Goal: Transaction & Acquisition: Purchase product/service

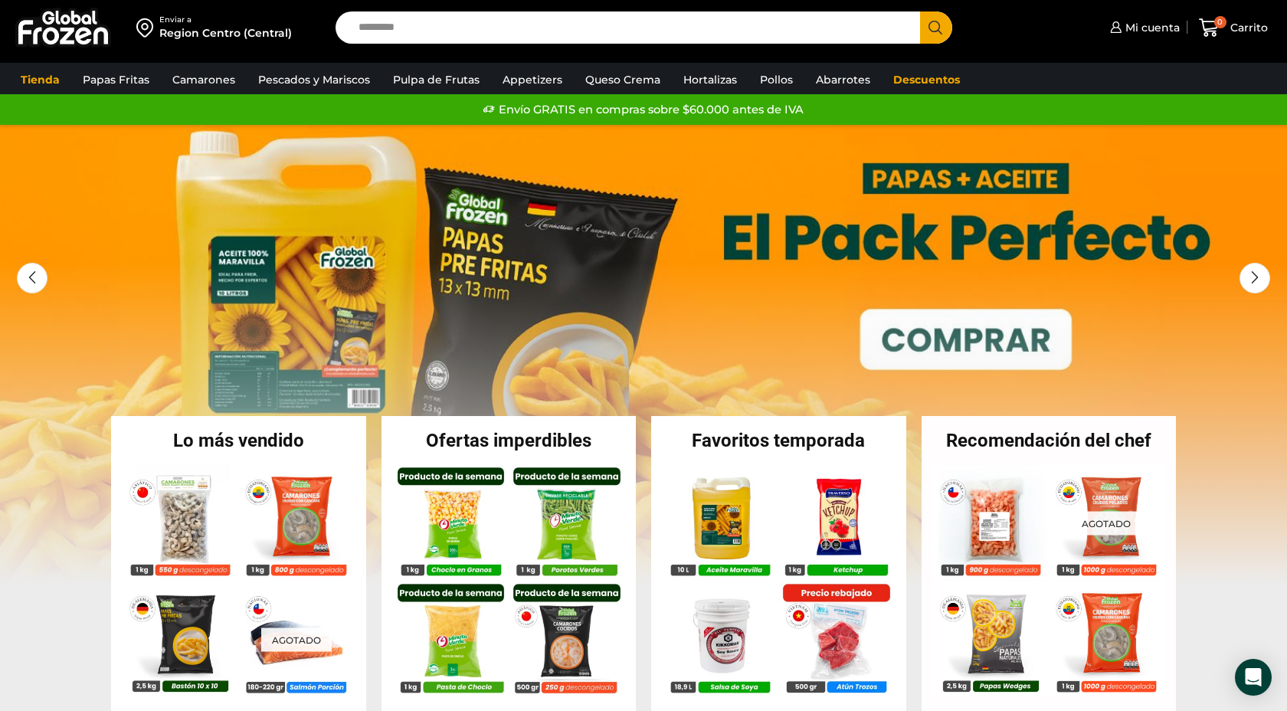
click at [381, 26] on input "Search input" at bounding box center [632, 27] width 562 height 32
click at [1161, 29] on span "Mi cuenta" at bounding box center [1150, 27] width 58 height 15
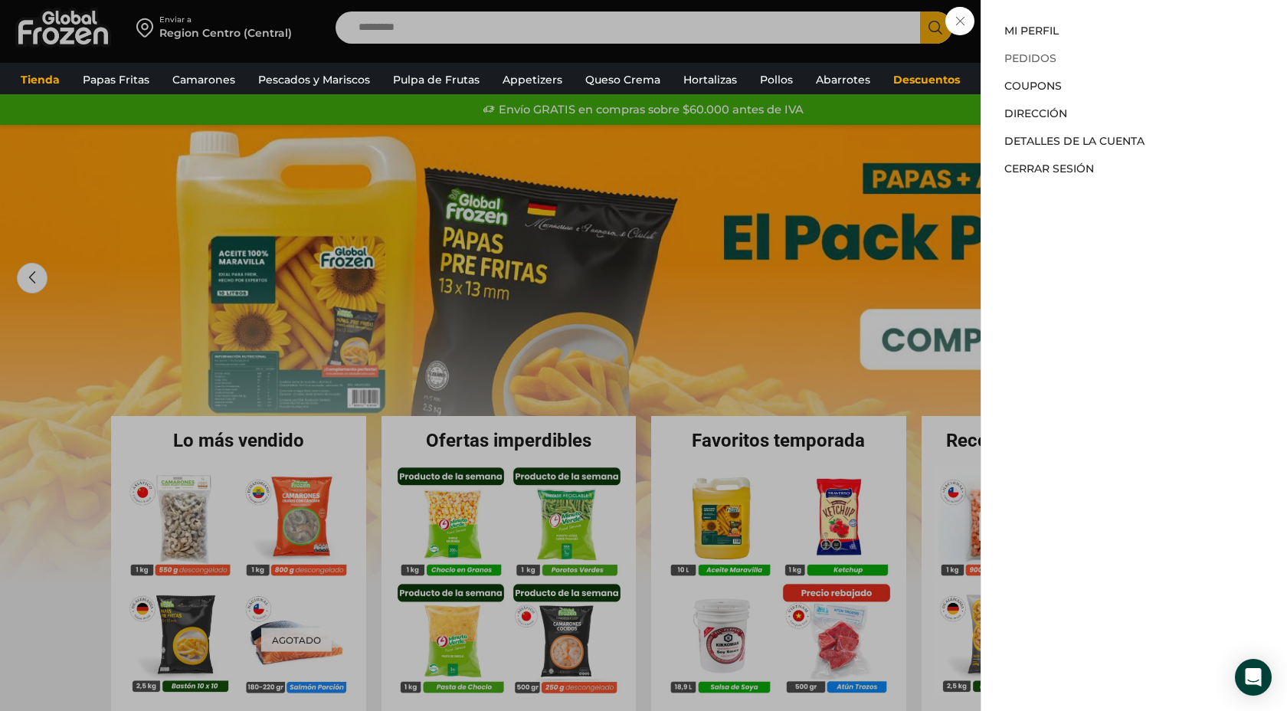
click at [1029, 61] on link "Pedidos" at bounding box center [1030, 58] width 52 height 14
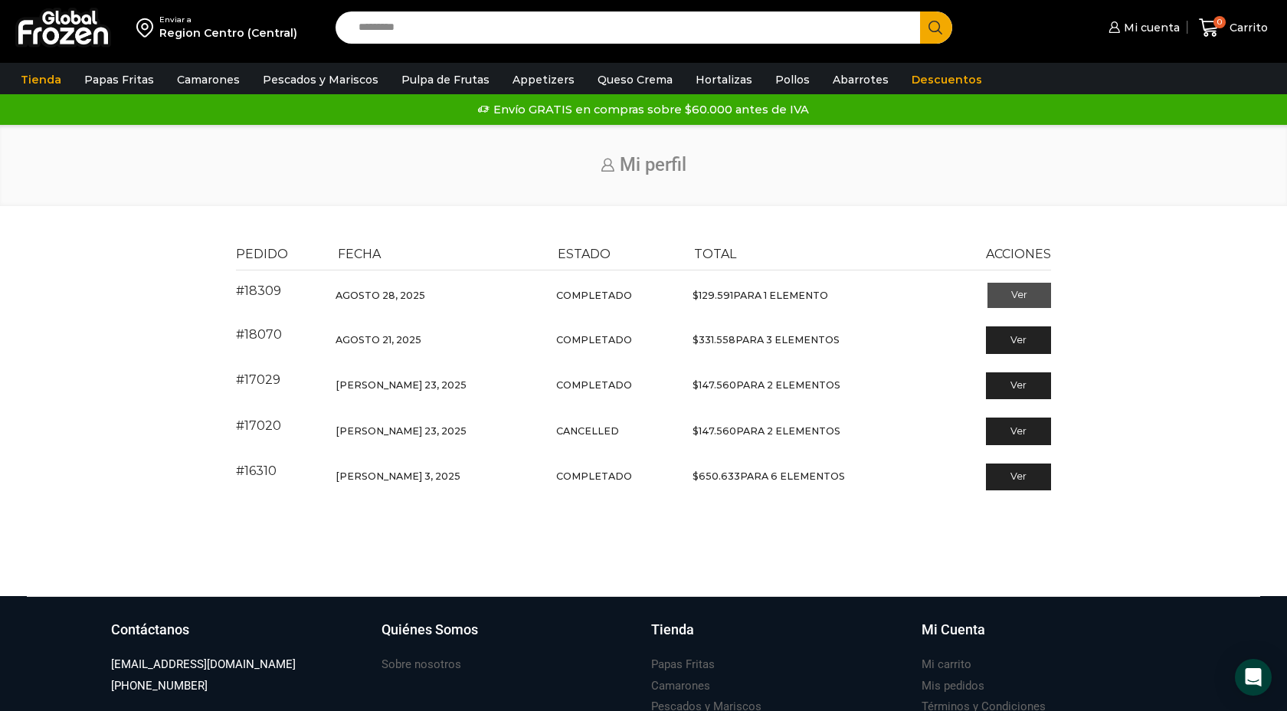
click at [1023, 298] on link "Ver" at bounding box center [1019, 296] width 64 height 26
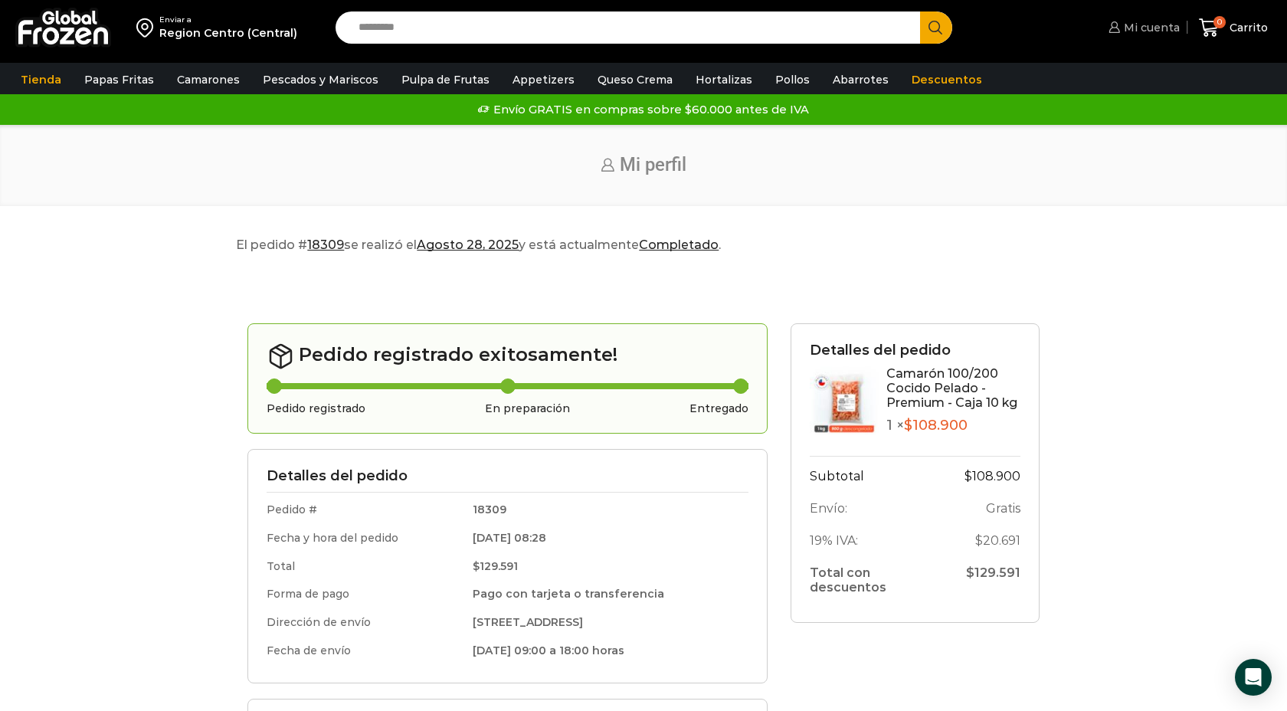
click at [1140, 25] on span "Mi cuenta" at bounding box center [1150, 27] width 60 height 15
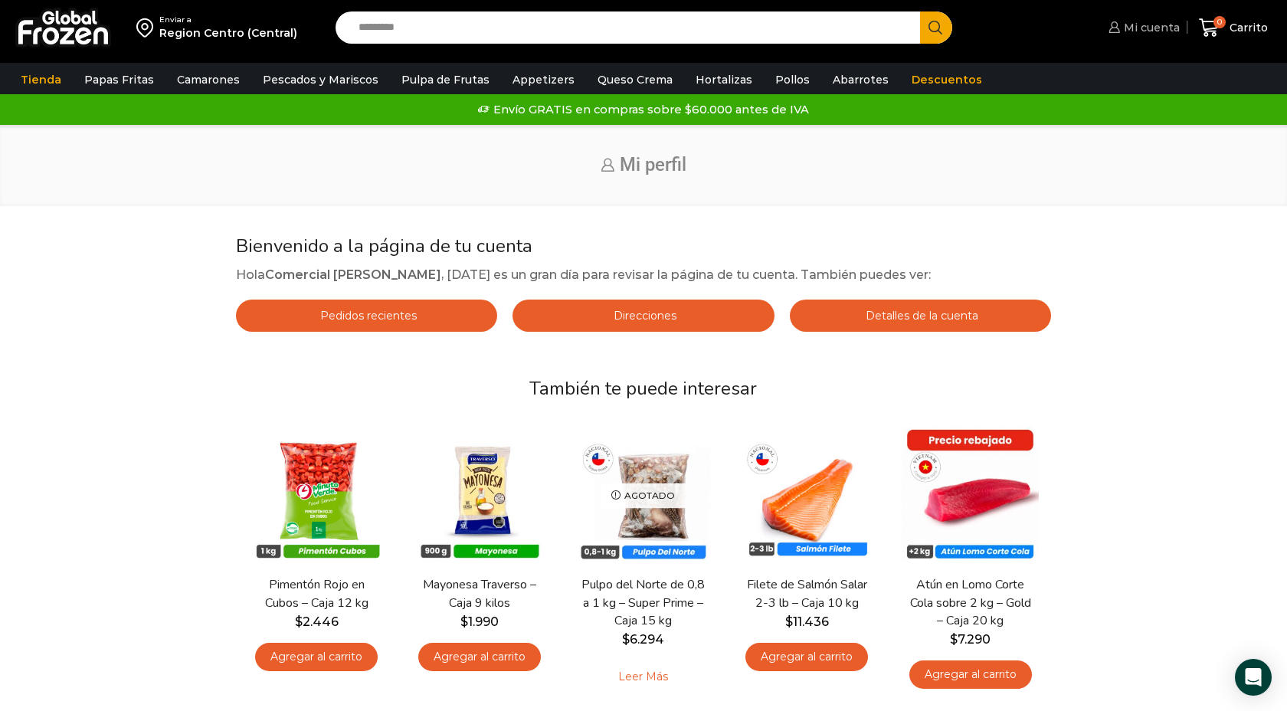
click at [1144, 31] on span "Mi cuenta" at bounding box center [1150, 27] width 60 height 15
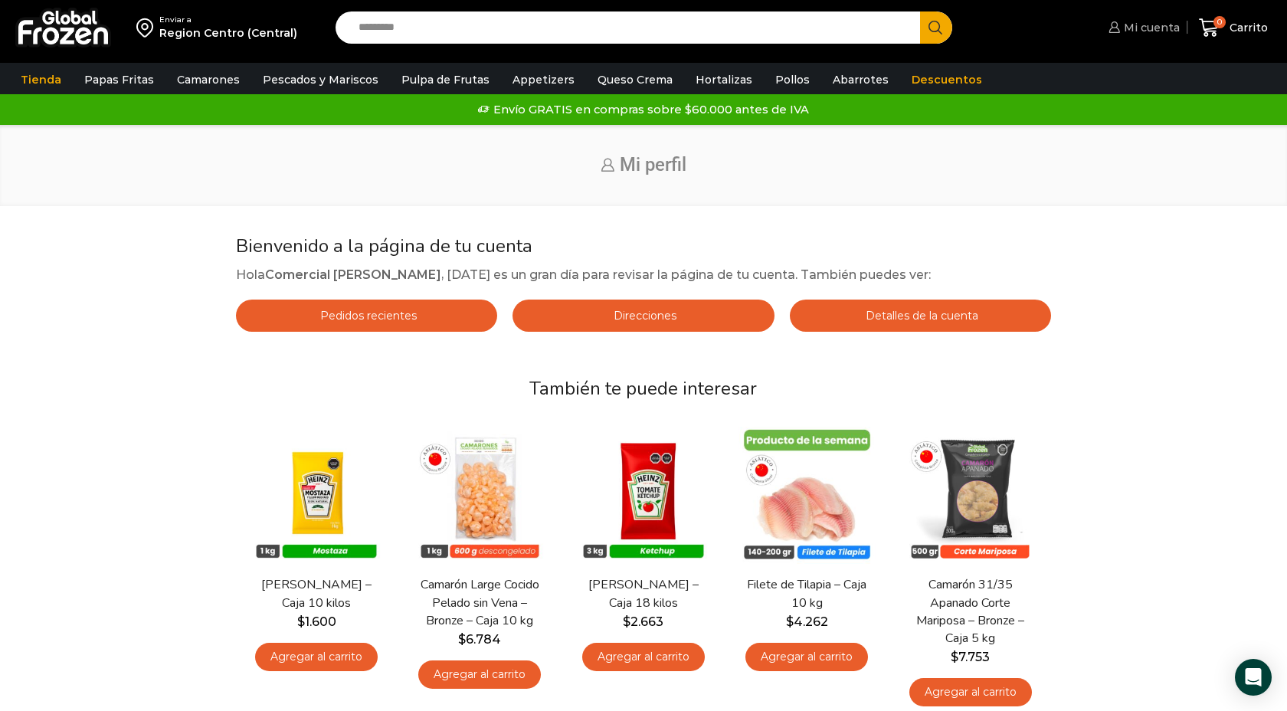
click at [1148, 28] on span "Mi cuenta" at bounding box center [1150, 27] width 60 height 15
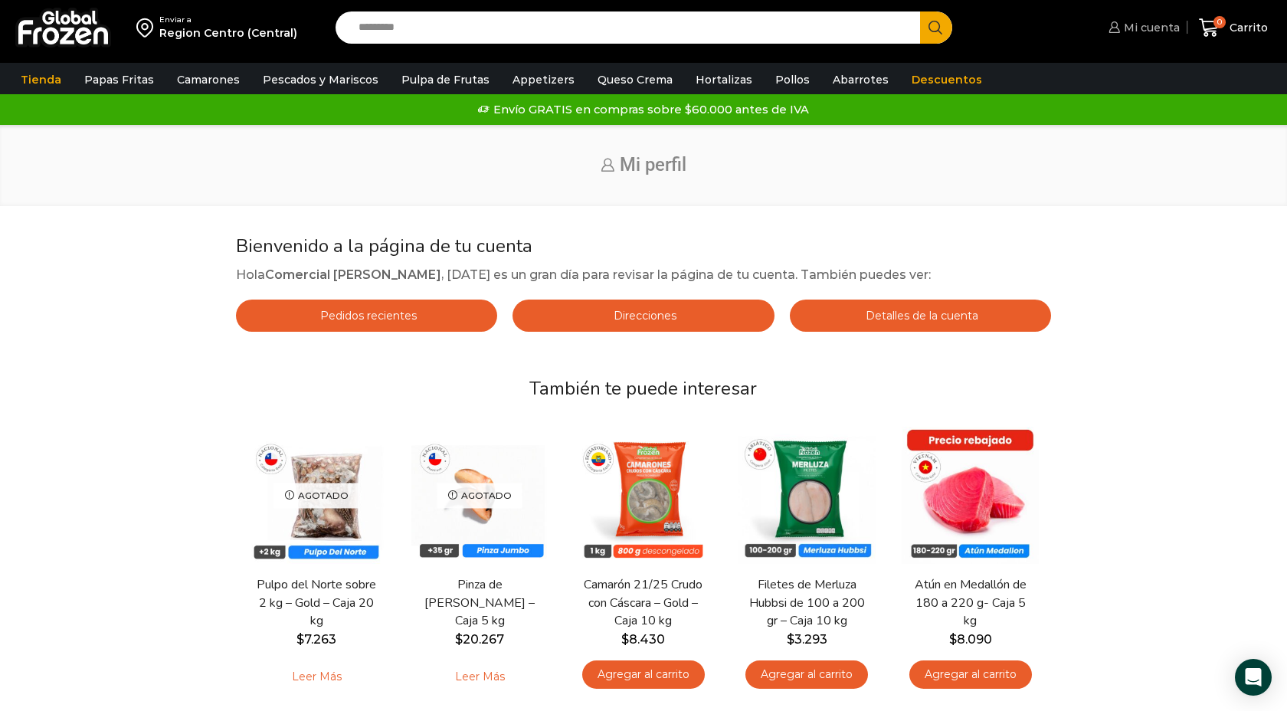
click at [1156, 33] on span "Mi cuenta" at bounding box center [1150, 27] width 60 height 15
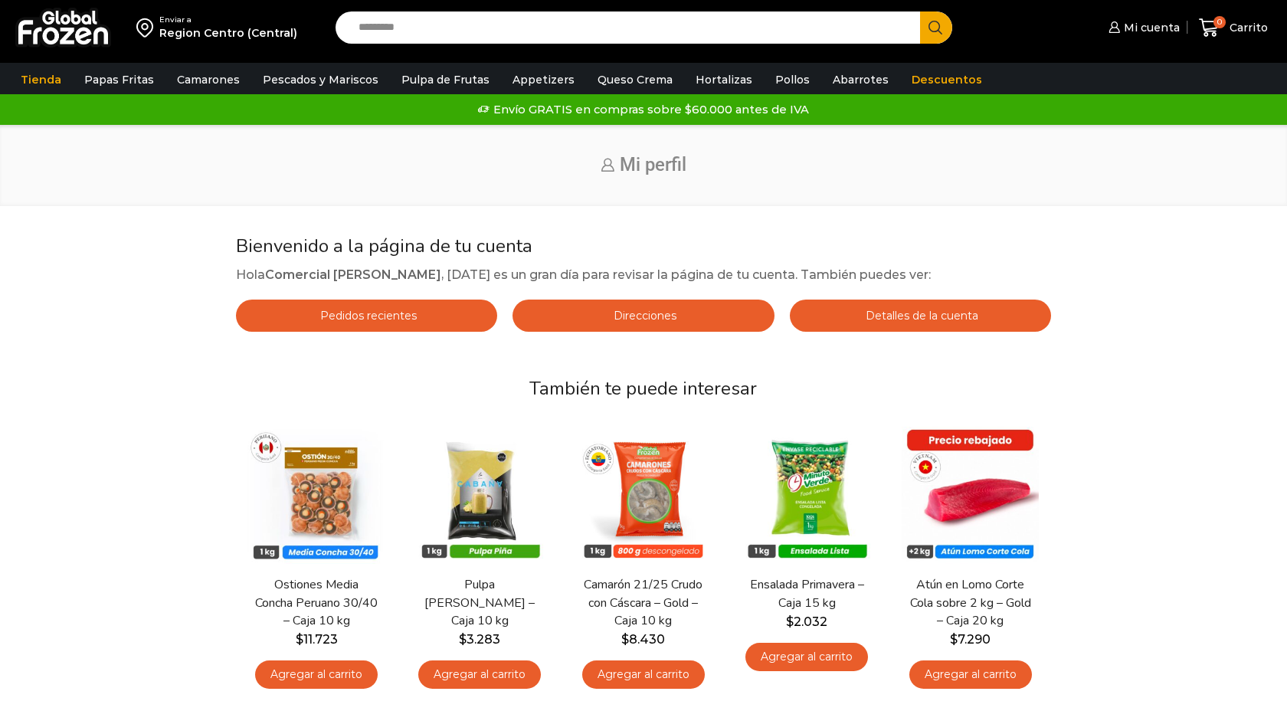
click at [371, 28] on input "Search input" at bounding box center [632, 27] width 562 height 32
type input "*"
click at [1114, 28] on icon at bounding box center [1113, 26] width 11 height 11
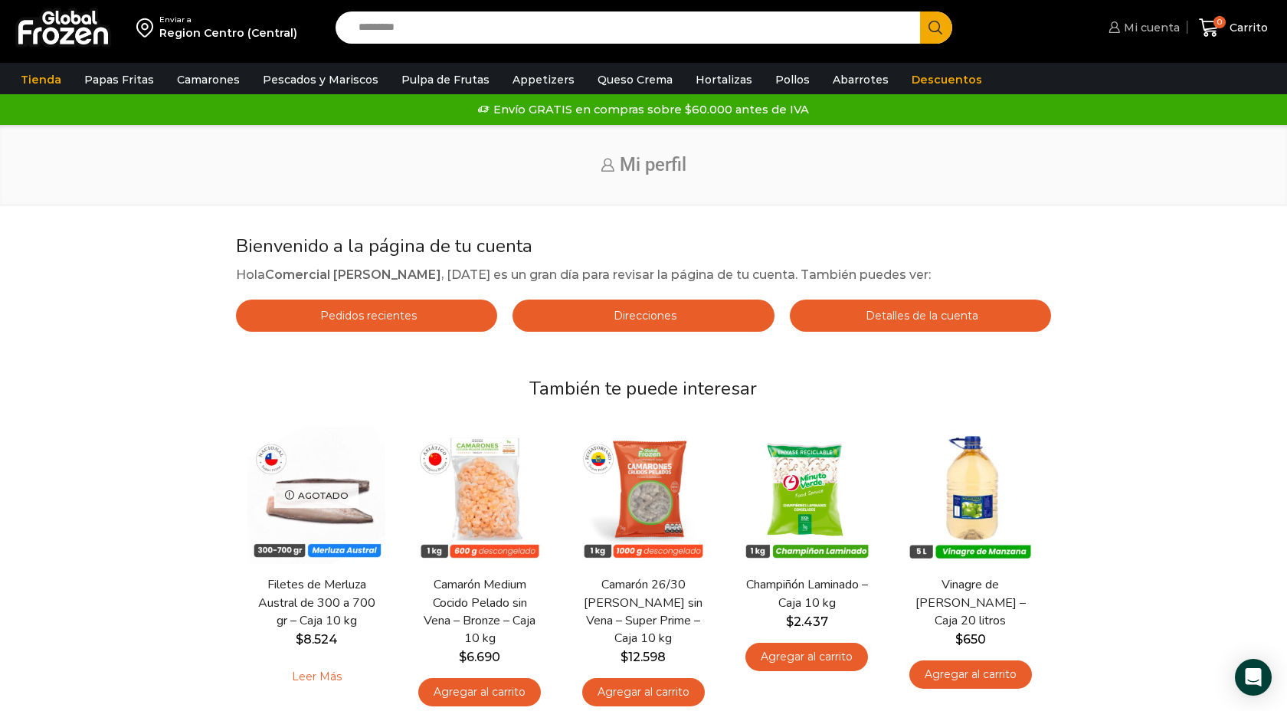
click at [1147, 27] on span "Mi cuenta" at bounding box center [1150, 27] width 60 height 15
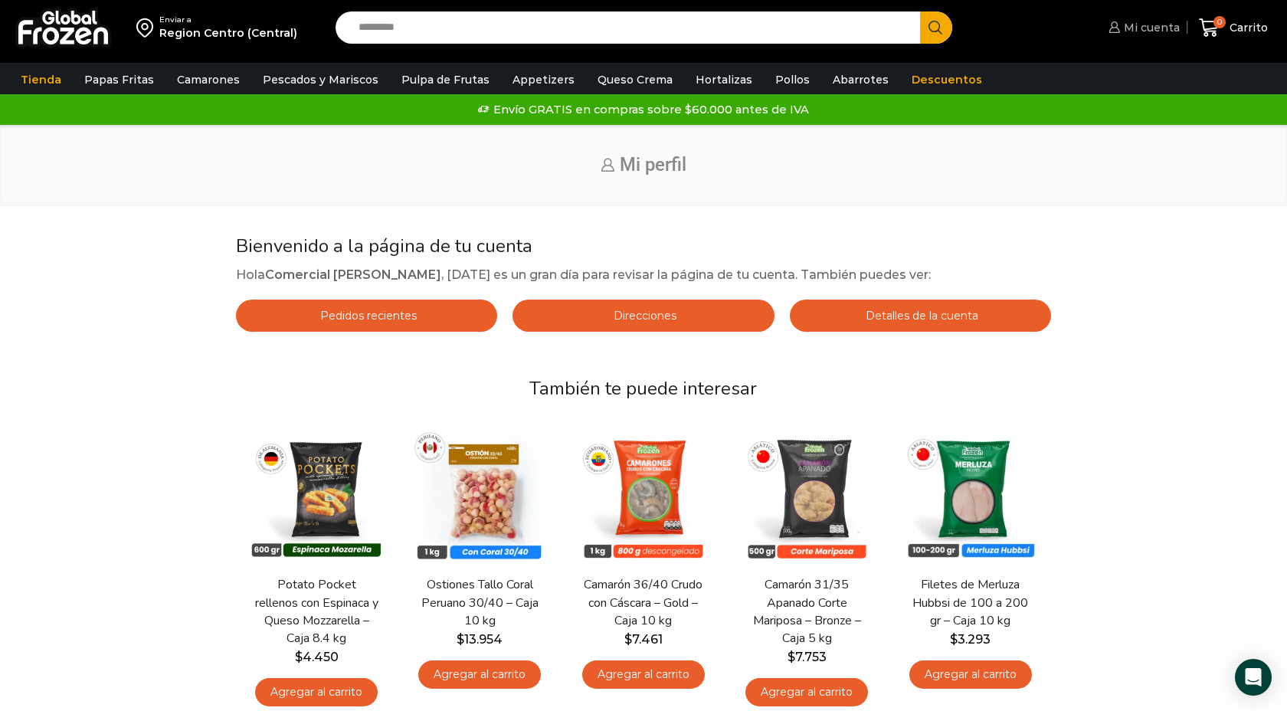
click at [1147, 27] on span "Mi cuenta" at bounding box center [1150, 27] width 60 height 15
click at [1223, 31] on span "0" at bounding box center [1212, 28] width 27 height 21
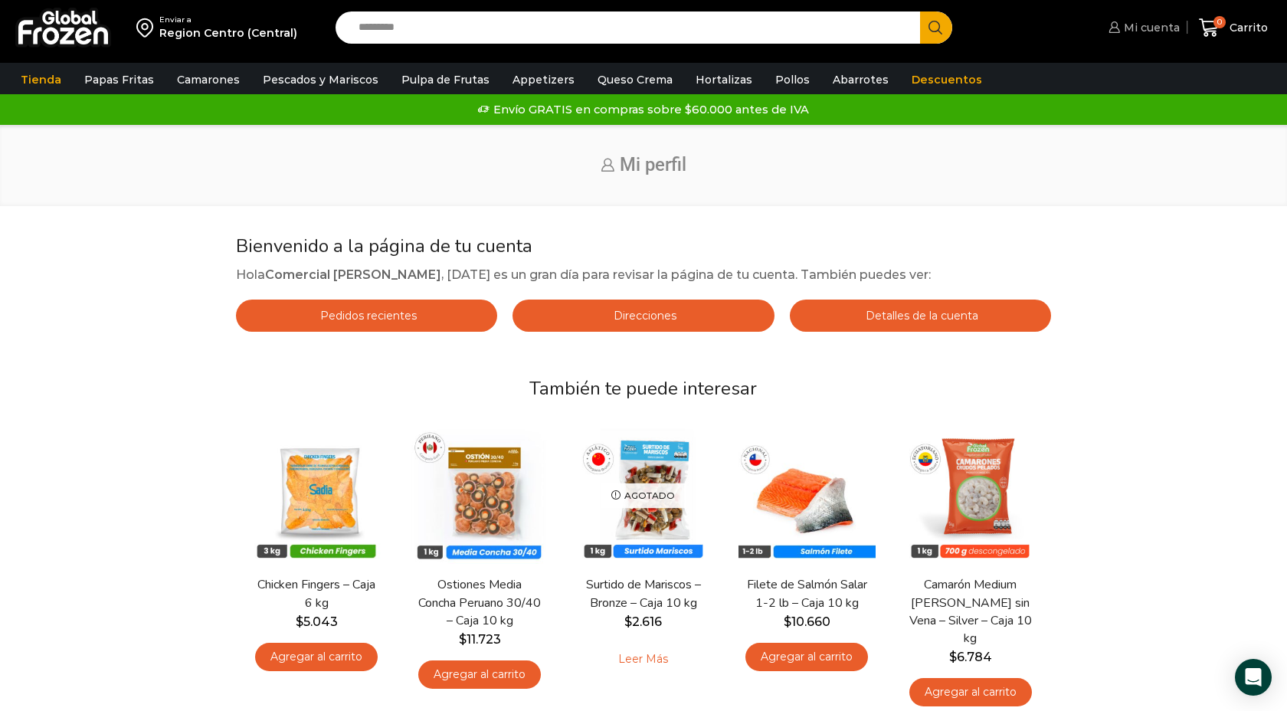
click at [1174, 25] on span "Mi cuenta" at bounding box center [1150, 27] width 60 height 15
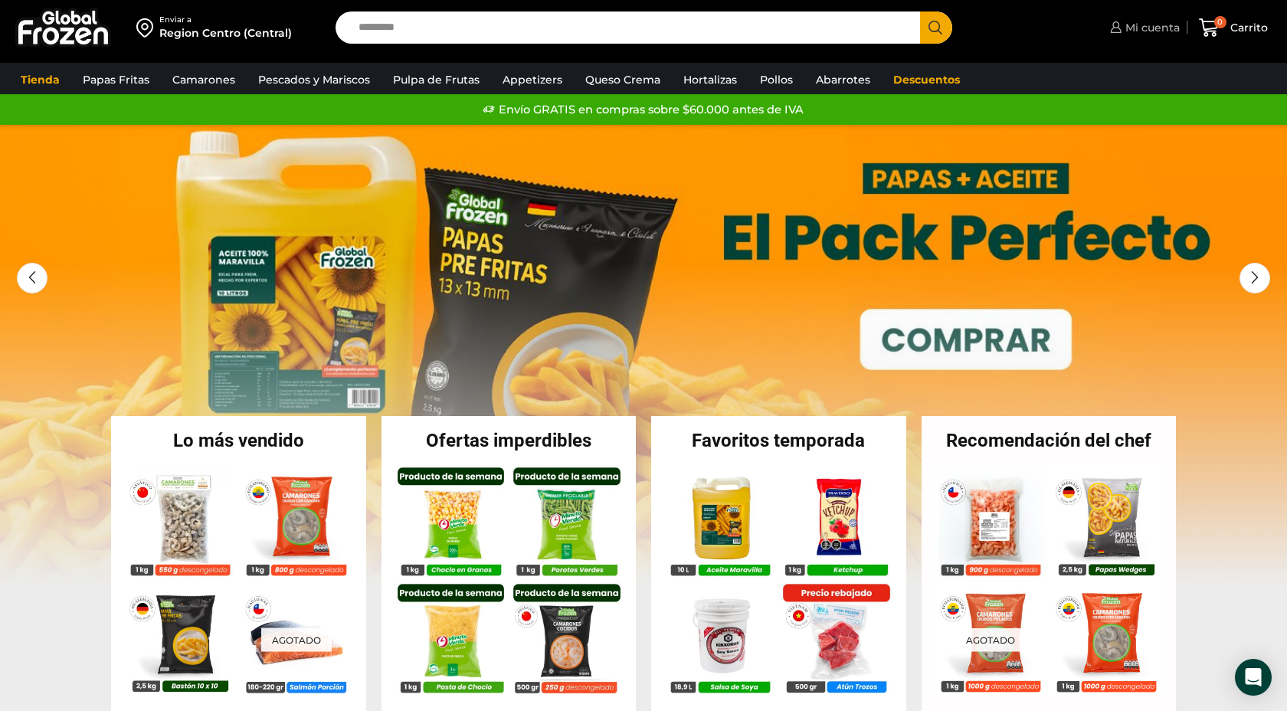
click at [1152, 26] on span "Mi cuenta" at bounding box center [1150, 27] width 58 height 15
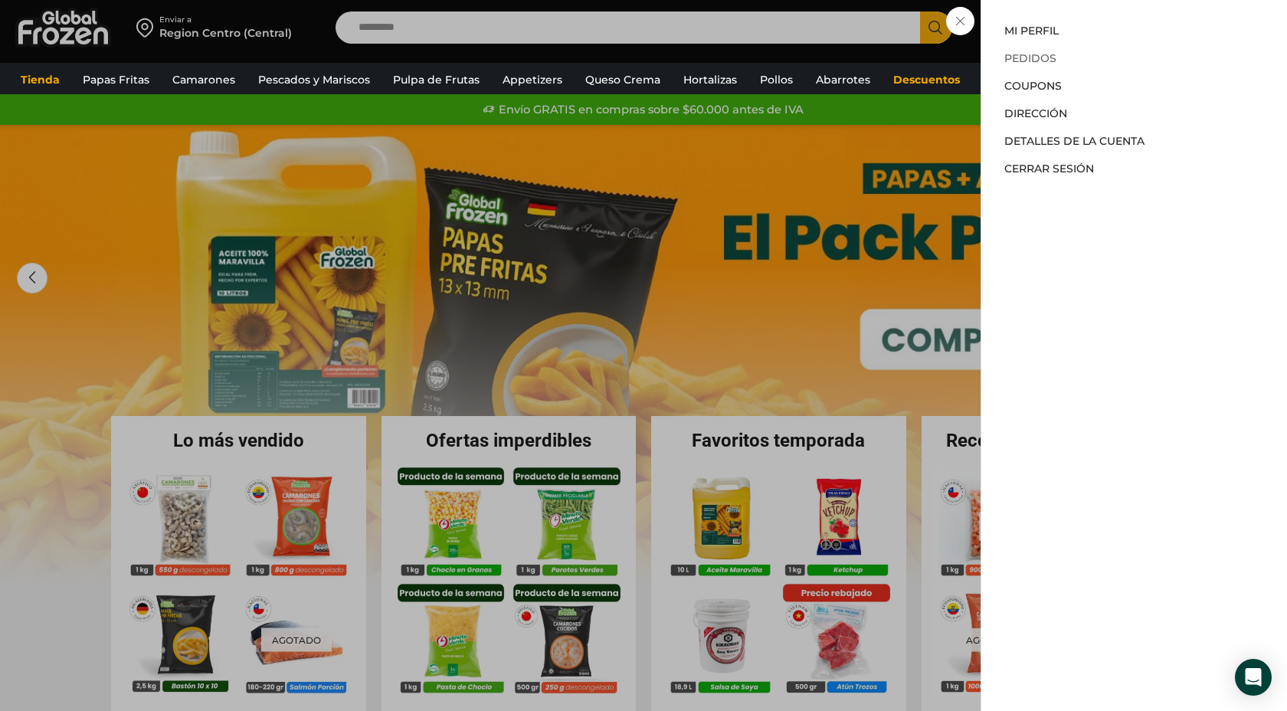
click at [1013, 57] on link "Pedidos" at bounding box center [1030, 58] width 52 height 14
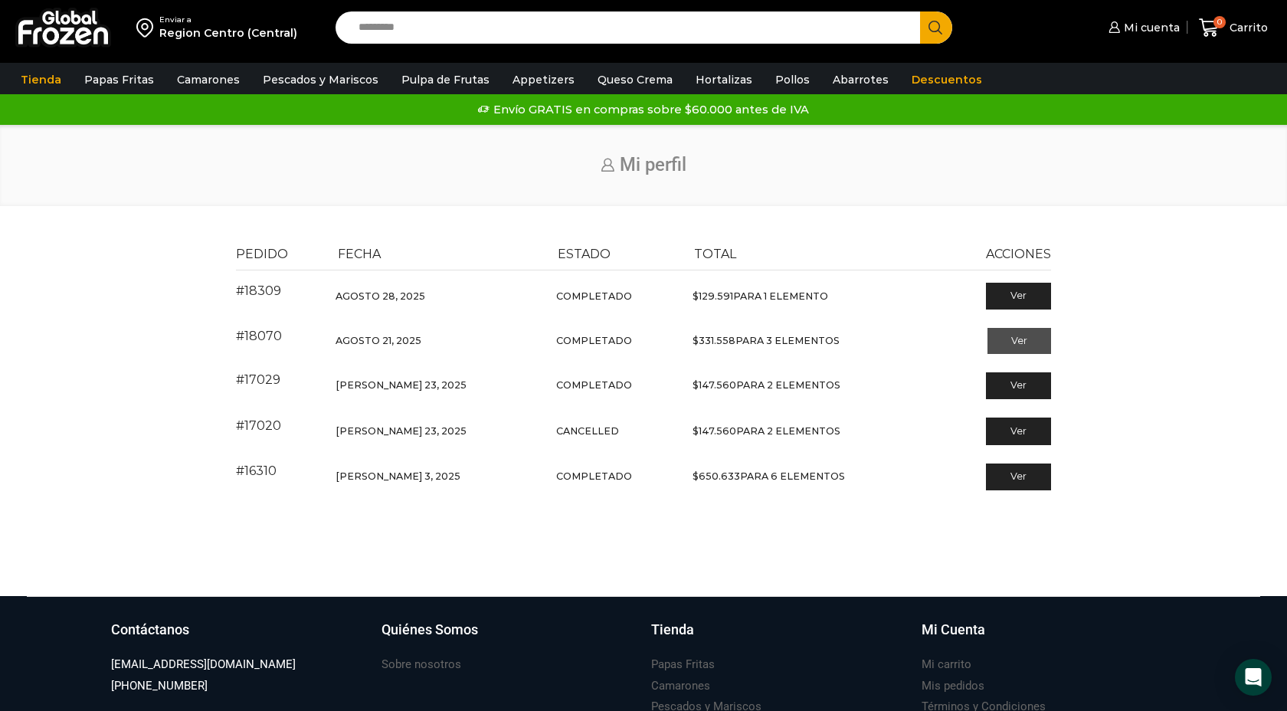
click at [1017, 341] on link "Ver" at bounding box center [1019, 341] width 64 height 26
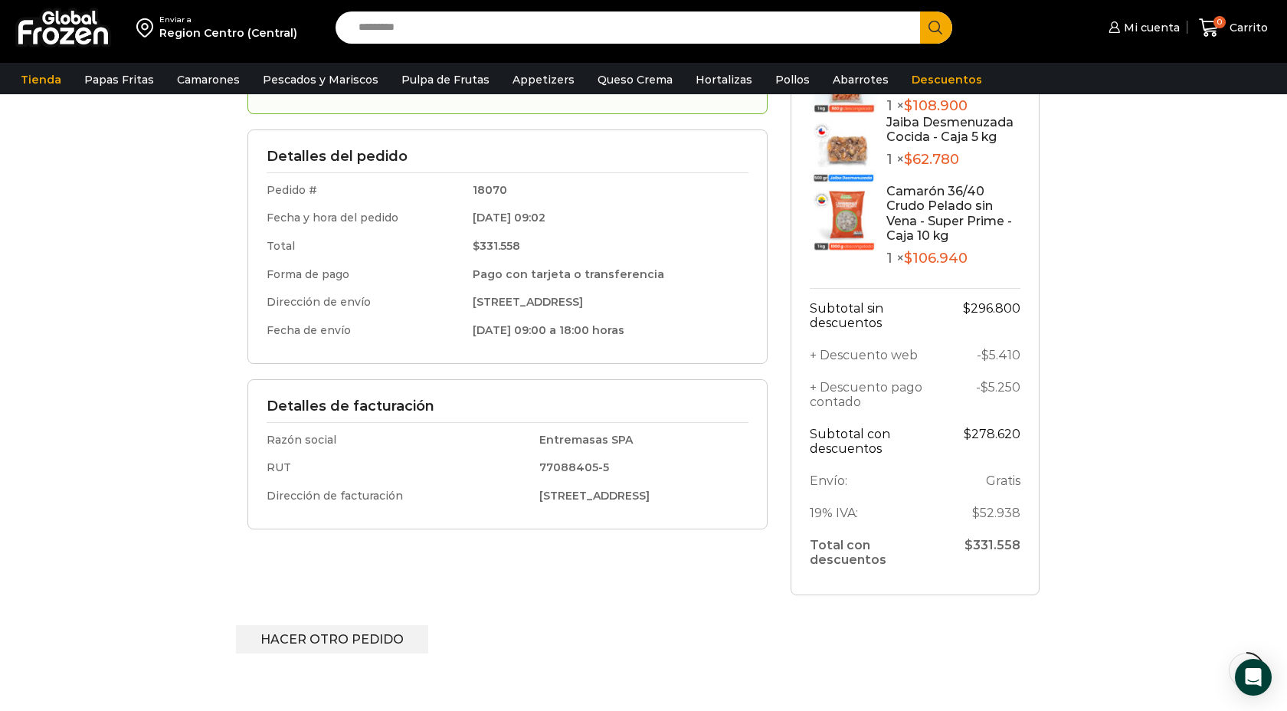
scroll to position [445, 0]
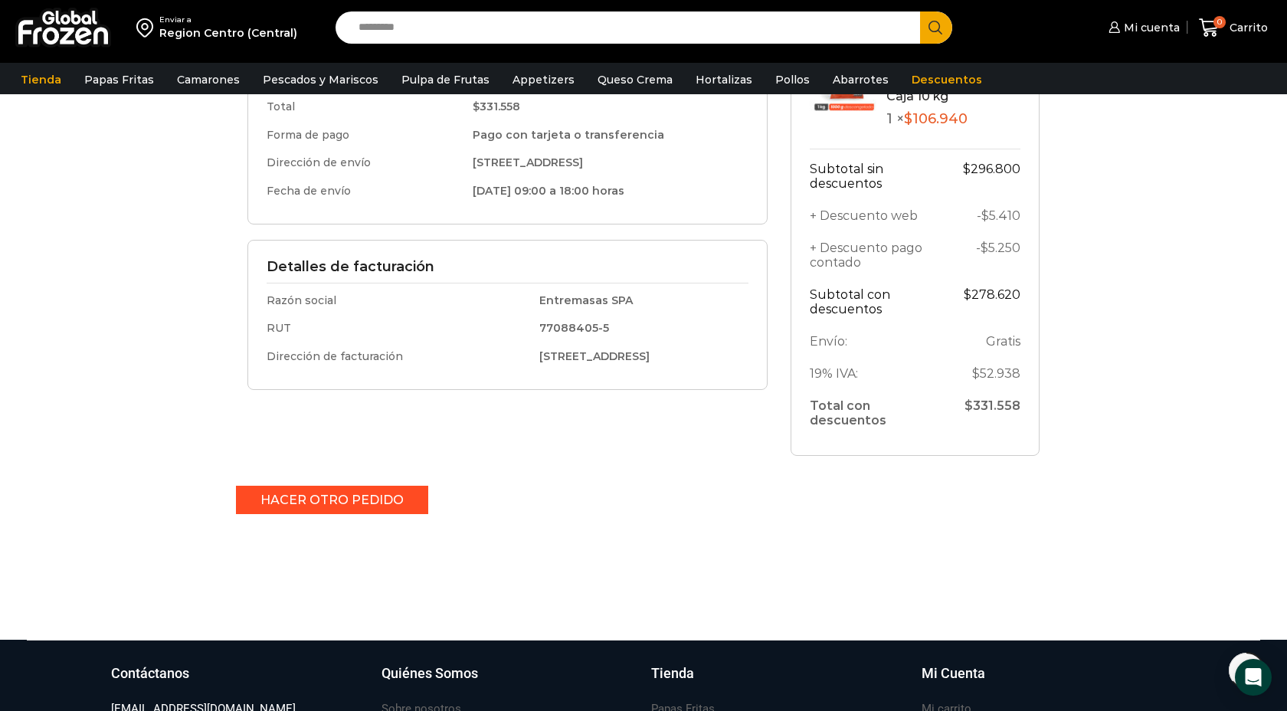
click at [322, 498] on link "Hacer otro pedido" at bounding box center [332, 500] width 192 height 28
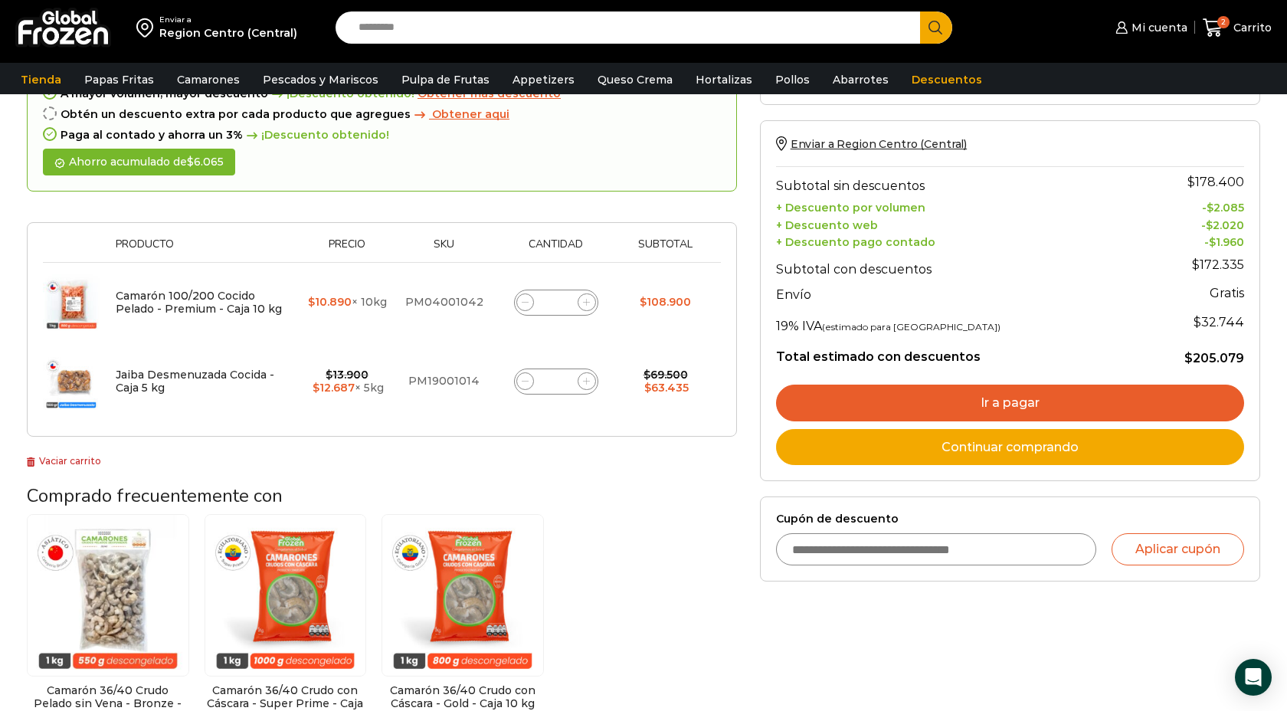
scroll to position [193, 0]
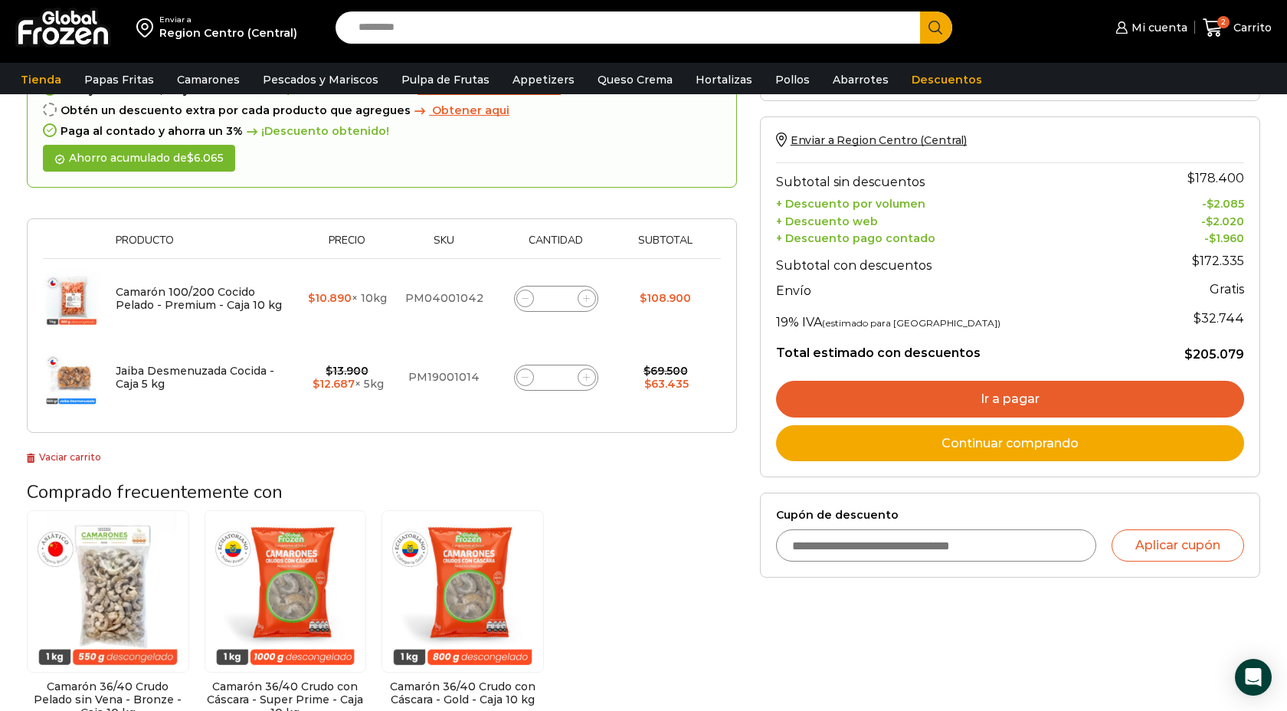
click at [524, 378] on icon at bounding box center [525, 377] width 7 height 7
type input "*"
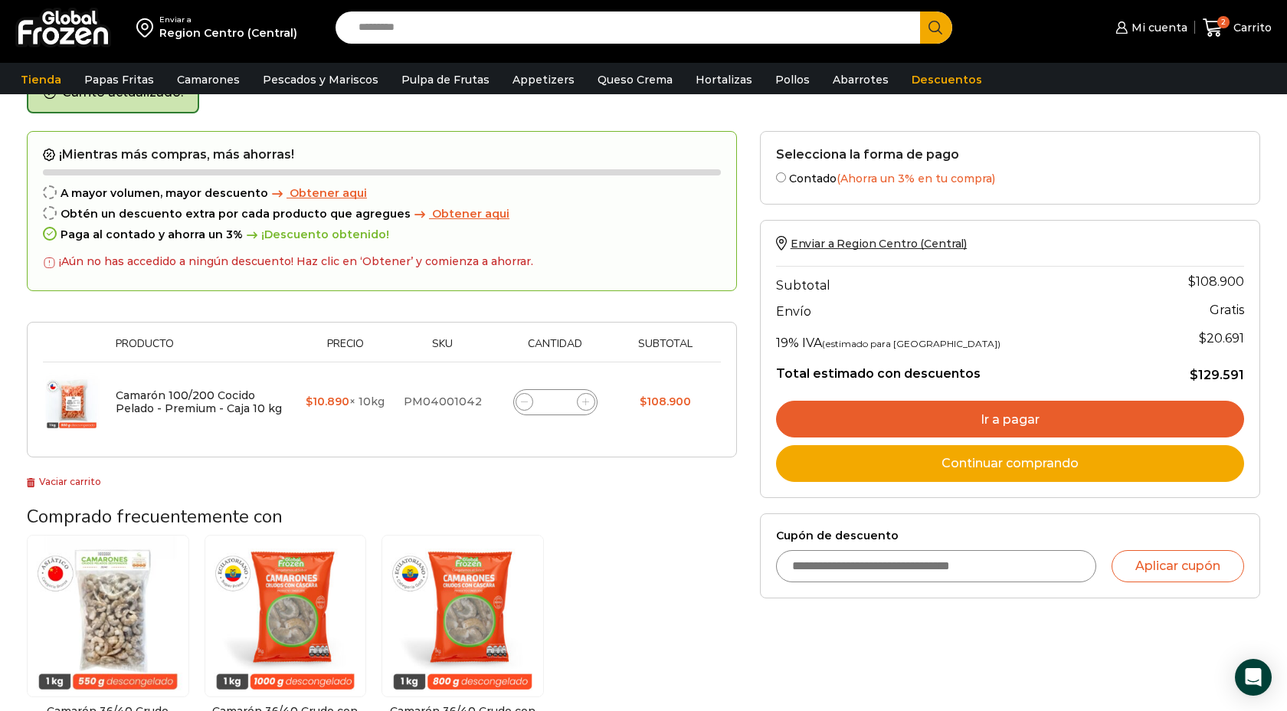
scroll to position [87, 0]
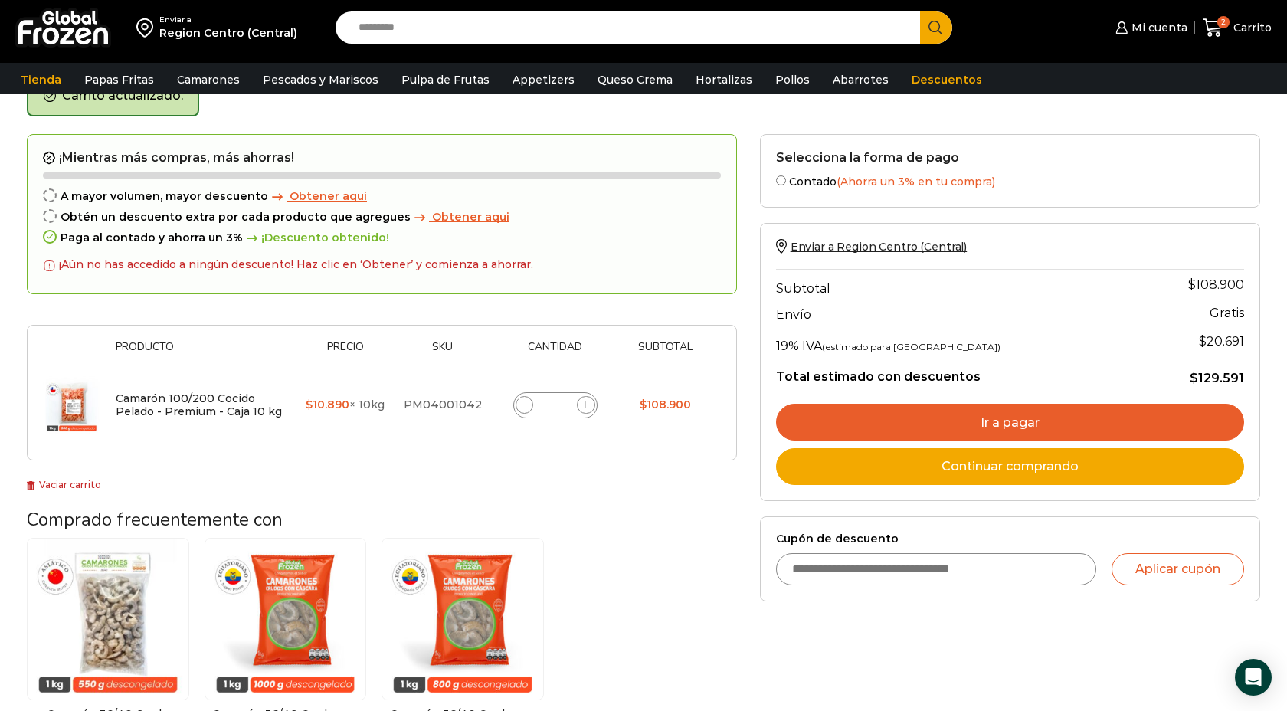
click at [968, 427] on link "Ir a pagar" at bounding box center [1010, 422] width 468 height 37
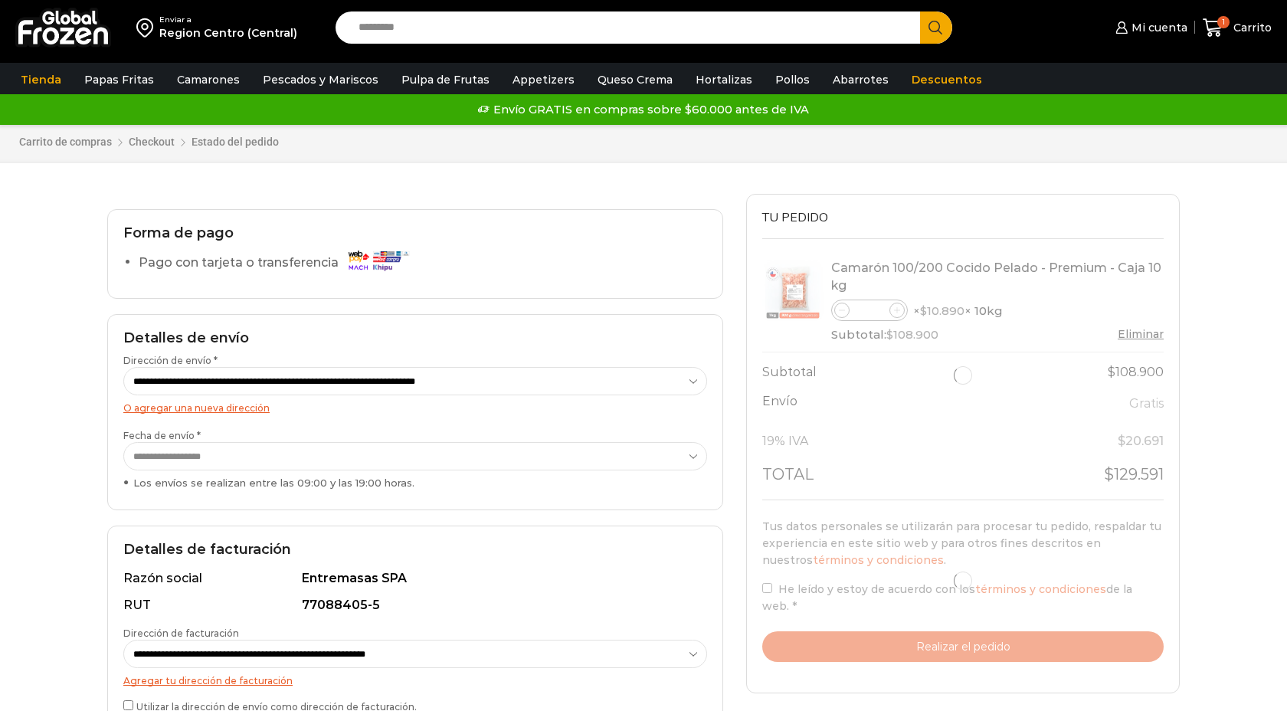
select select "*"
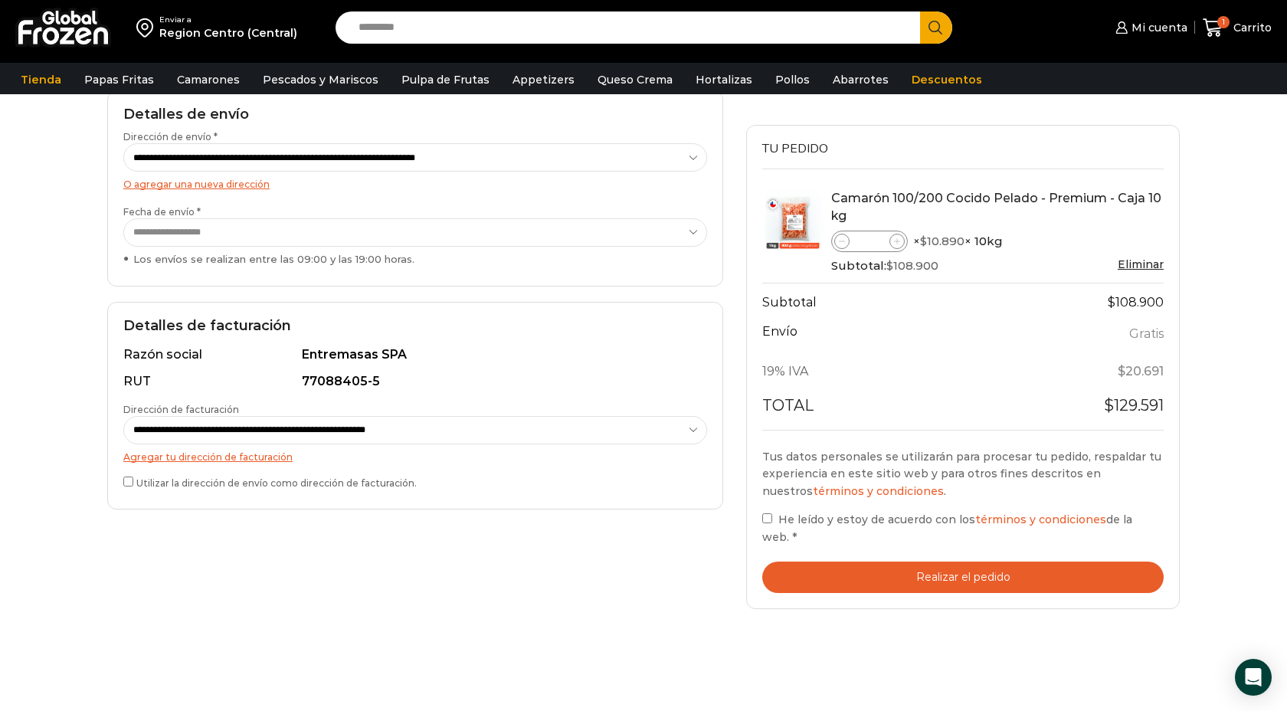
scroll to position [230, 0]
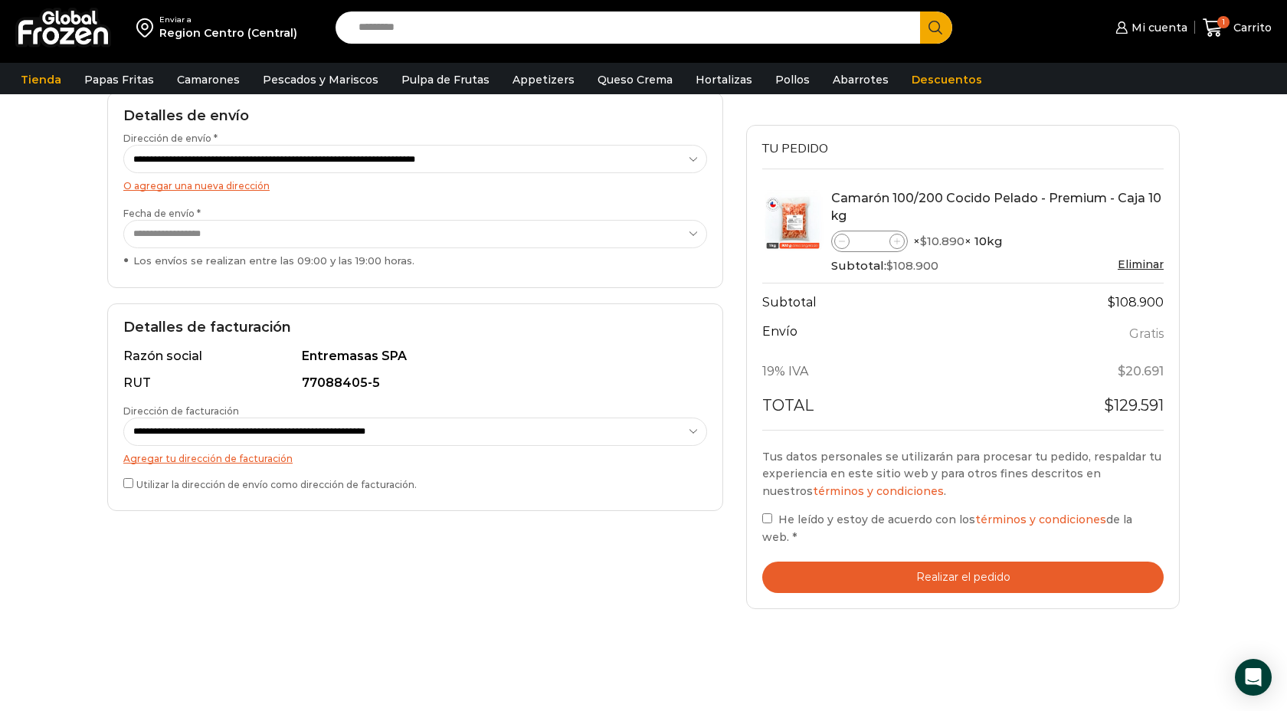
click at [476, 423] on select "**********" at bounding box center [415, 431] width 584 height 28
select select "*"
click at [123, 417] on select "**********" at bounding box center [415, 431] width 584 height 28
click at [947, 565] on button "Realizar el pedido" at bounding box center [962, 577] width 401 height 31
